Goal: Task Accomplishment & Management: Manage account settings

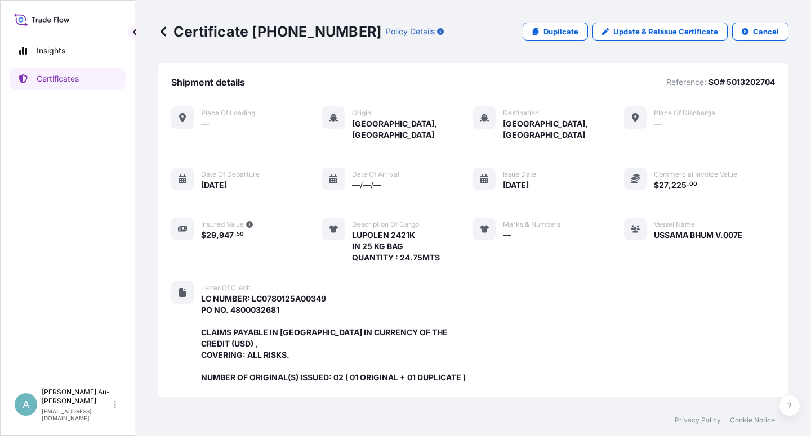
scroll to position [312, 0]
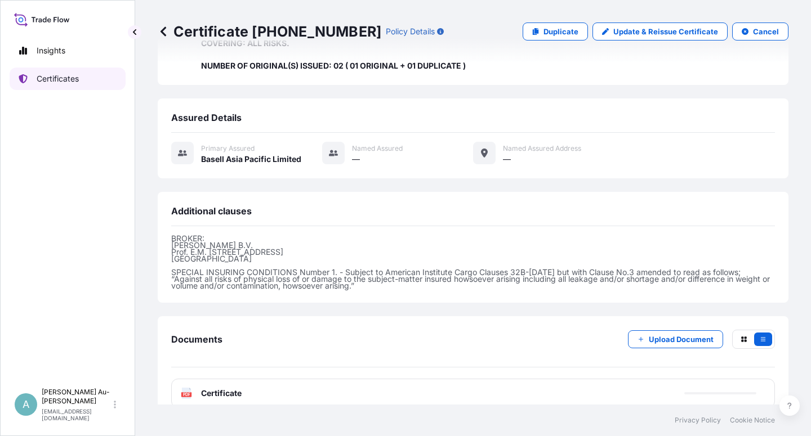
click at [59, 78] on p "Certificates" at bounding box center [58, 78] width 42 height 11
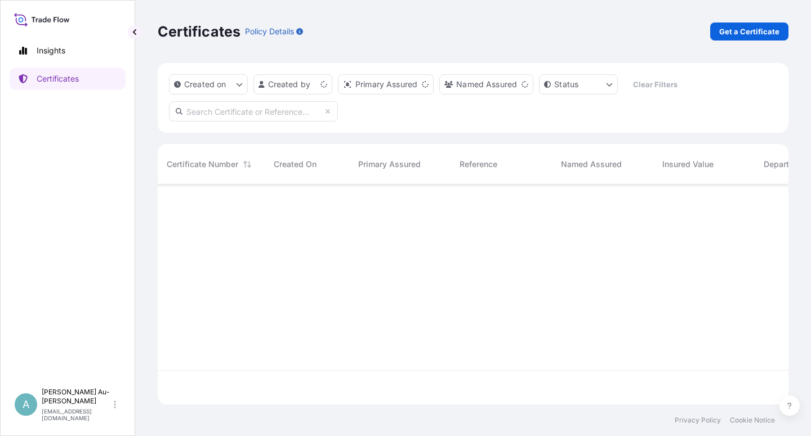
scroll to position [217, 621]
click at [228, 114] on input "text" at bounding box center [253, 111] width 169 height 20
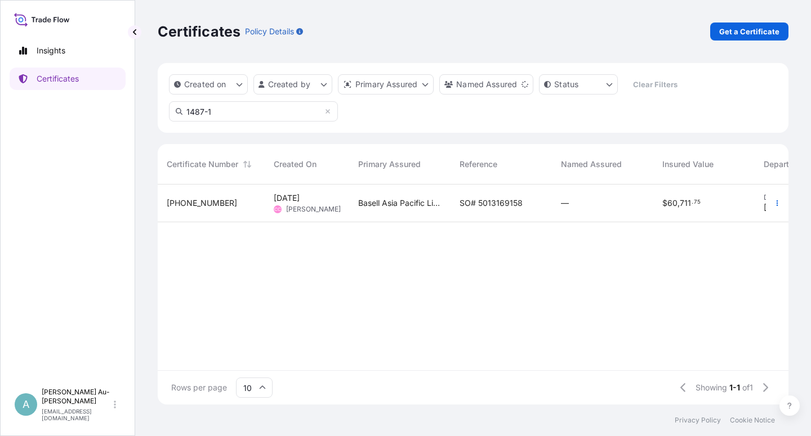
type input "1487-1"
click at [508, 200] on span "SO# 5013169158" at bounding box center [491, 203] width 63 height 11
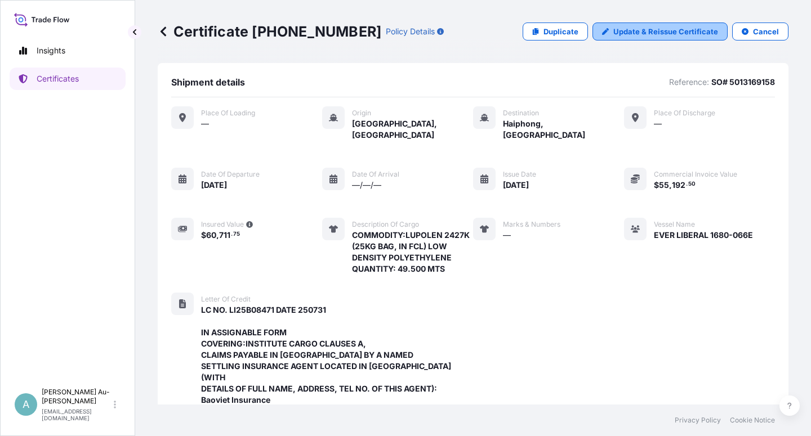
click at [645, 33] on p "Update & Reissue Certificate" at bounding box center [665, 31] width 105 height 11
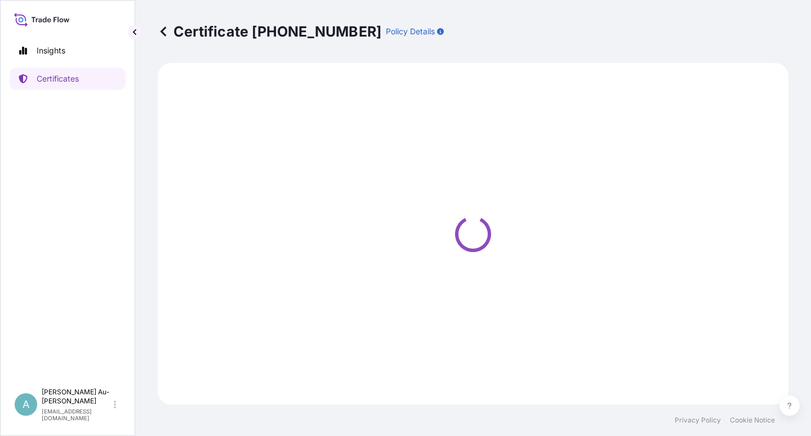
select select "Sea"
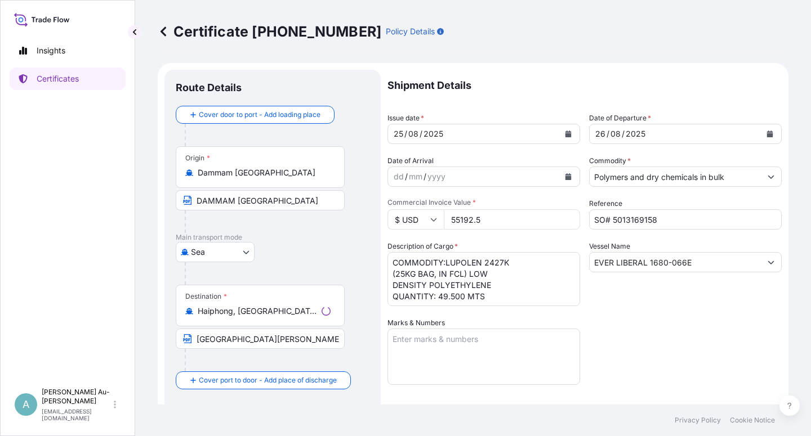
select select "32034"
click at [560, 136] on button "Calendar" at bounding box center [568, 134] width 18 height 18
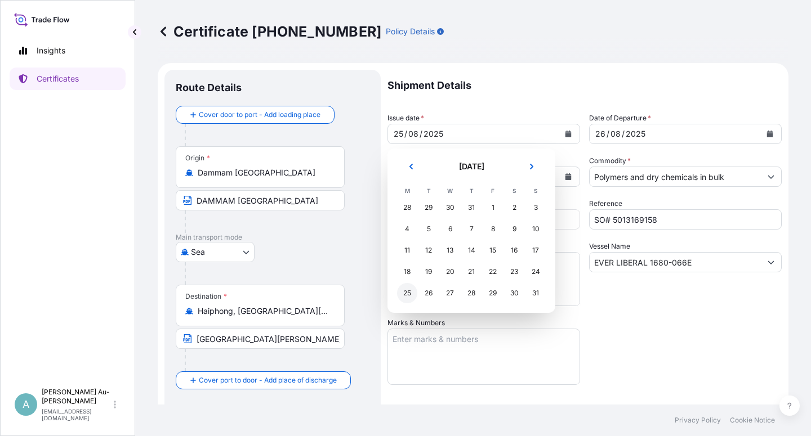
click at [408, 295] on div "25" at bounding box center [407, 293] width 20 height 20
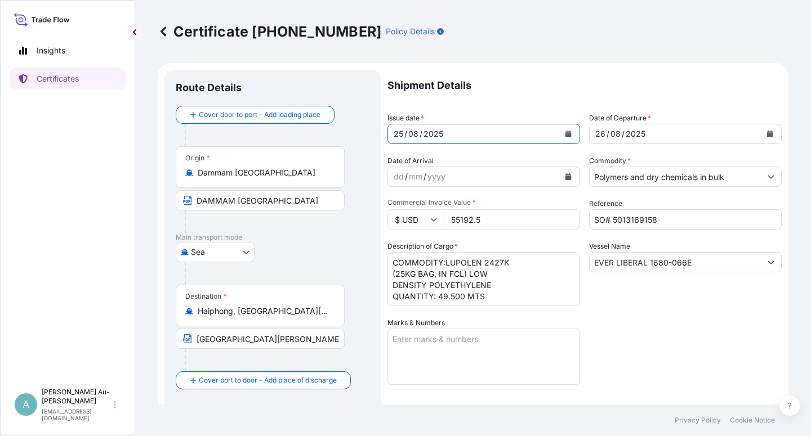
drag, startPoint x: 638, startPoint y: 302, endPoint x: 646, endPoint y: 296, distance: 10.0
click at [644, 298] on div "Vessel Name EVER LIBERAL 1680-066E" at bounding box center [685, 273] width 193 height 65
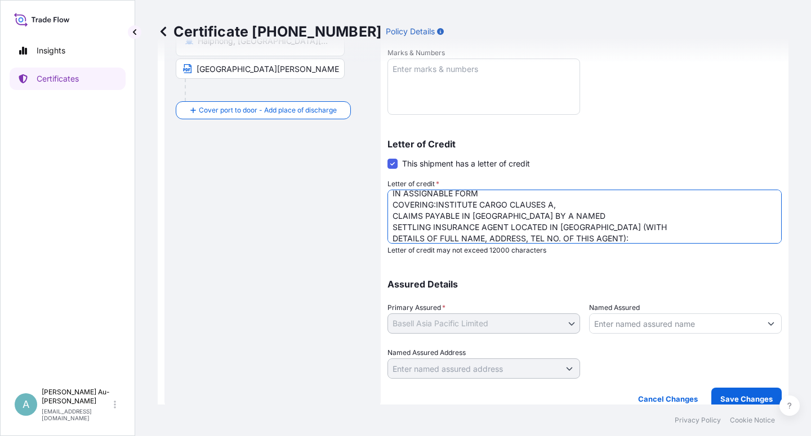
scroll to position [34, 0]
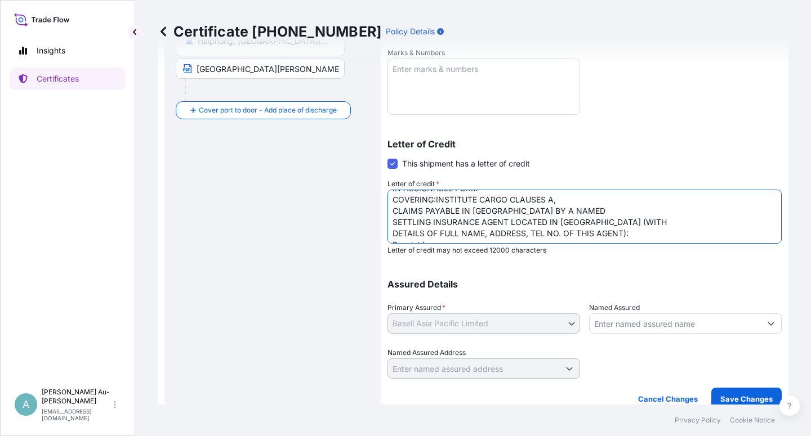
click at [430, 224] on textarea "LC NO. LI25B08471 DATE 250731 IN ASSIGNABLE FORM COVERING:INSTITUTE CARGO CLAUS…" at bounding box center [584, 217] width 394 height 54
type textarea "LC NO. LI25B08471 DATE 250731 IN ASSIGNABLE FORM COVERING:INSTITUTE CARGO CLAUS…"
click at [680, 270] on div "Assured Details Primary Assured * Basell Asia Pacific Limited Basell Asia Pacif…" at bounding box center [584, 322] width 394 height 113
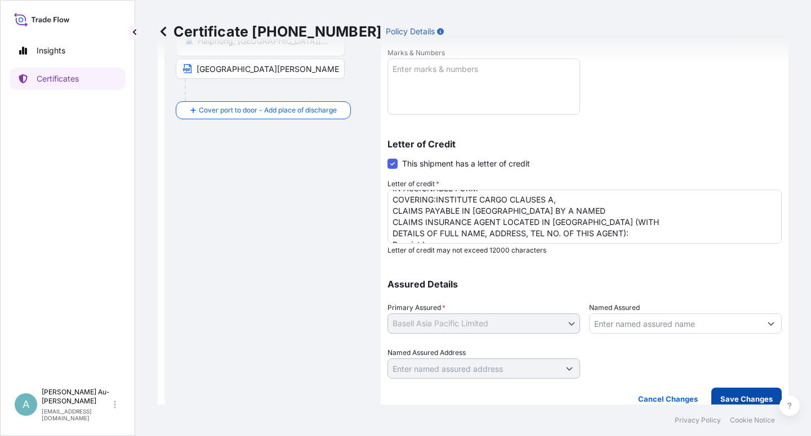
click at [717, 393] on button "Save Changes" at bounding box center [746, 399] width 70 height 23
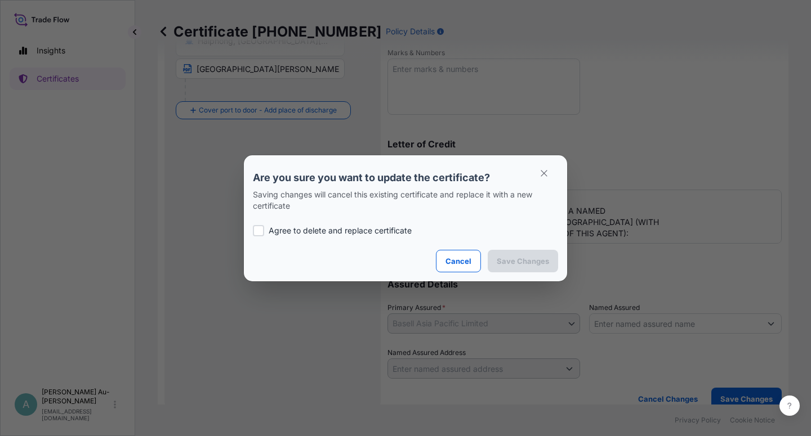
click at [256, 232] on div at bounding box center [258, 230] width 11 height 11
checkbox input "true"
click at [531, 268] on button "Save Changes" at bounding box center [523, 261] width 70 height 23
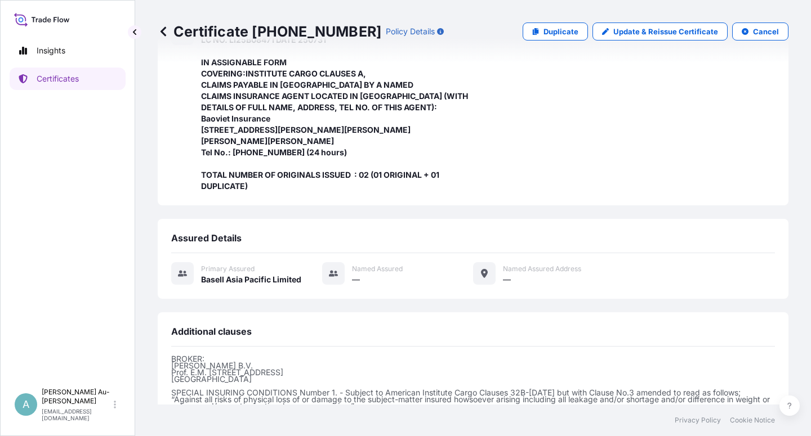
scroll to position [413, 0]
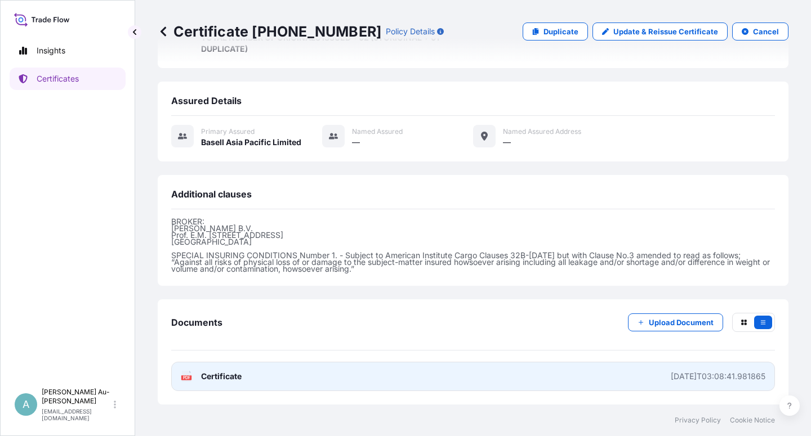
click at [227, 380] on span "Certificate" at bounding box center [221, 376] width 41 height 11
